Goal: Task Accomplishment & Management: Manage account settings

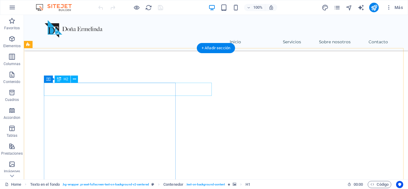
scroll to position [627, 0]
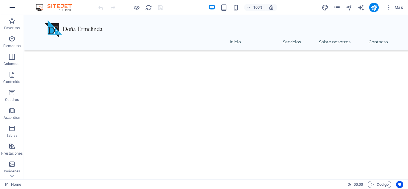
click at [13, 7] on icon "button" at bounding box center [12, 7] width 7 height 7
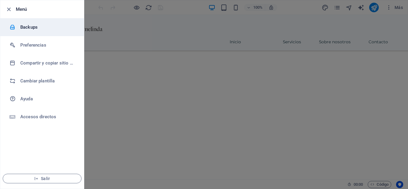
click at [25, 26] on h6 "Backups" at bounding box center [47, 27] width 55 height 7
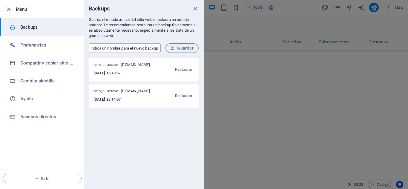
click at [120, 47] on input "text" at bounding box center [125, 48] width 72 height 10
click at [113, 47] on input "text" at bounding box center [125, 48] width 72 height 10
type input "01-10-resp"
click at [181, 48] on span "Guardar" at bounding box center [181, 48] width 23 height 5
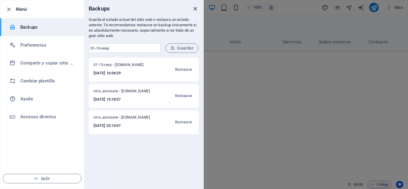
click at [193, 10] on icon "close" at bounding box center [195, 8] width 7 height 7
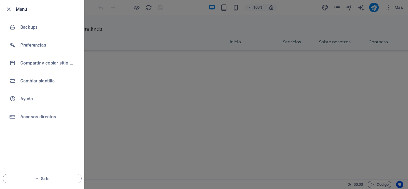
click at [147, 31] on div at bounding box center [204, 94] width 408 height 189
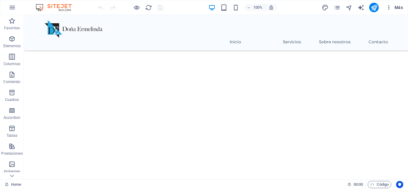
click at [387, 9] on icon "button" at bounding box center [389, 7] width 6 height 6
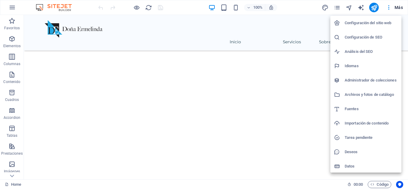
click at [48, 9] on div at bounding box center [204, 94] width 408 height 189
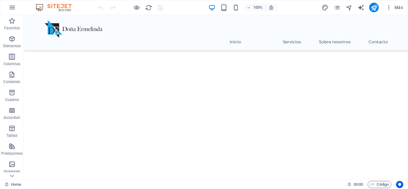
click at [2, 9] on div "100% Más" at bounding box center [203, 7] width 407 height 14
click at [9, 9] on icon "button" at bounding box center [12, 7] width 7 height 7
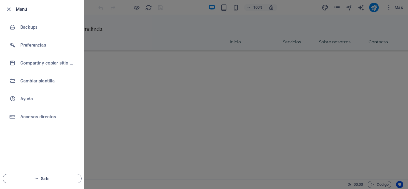
click at [44, 179] on span "Salir" at bounding box center [42, 178] width 69 height 5
